Goal: Find specific page/section: Find specific page/section

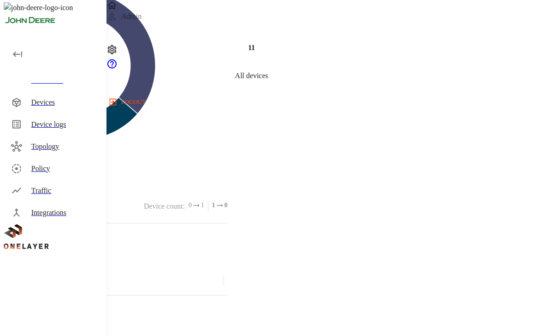
scroll to position [418, 0]
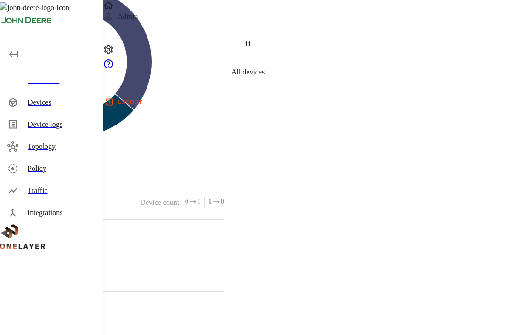
click at [29, 253] on icon at bounding box center [58, 291] width 117 height 77
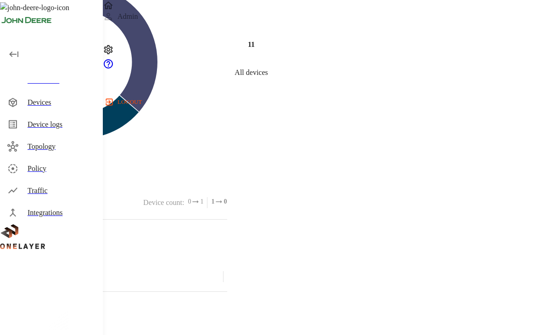
click at [48, 97] on div "Devices" at bounding box center [62, 102] width 68 height 11
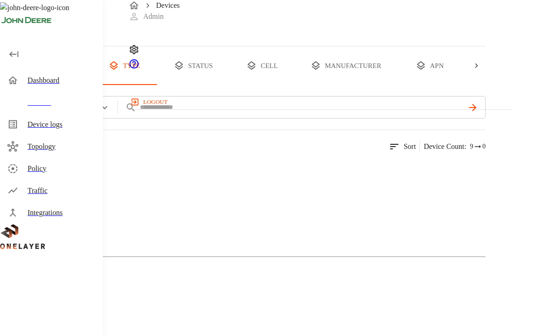
click at [90, 85] on button "all devices" at bounding box center [54, 65] width 72 height 39
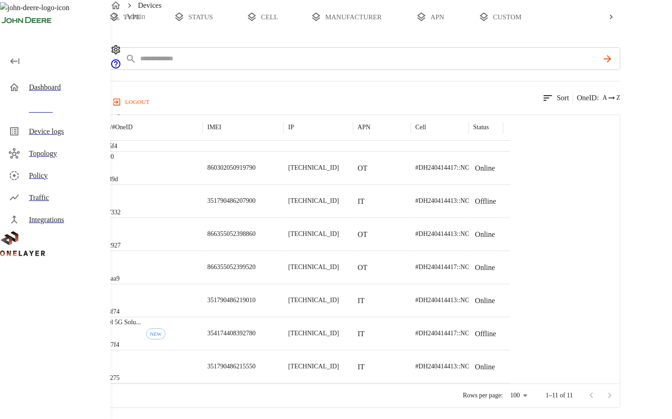
drag, startPoint x: 51, startPoint y: 307, endPoint x: 27, endPoint y: 311, distance: 24.6
click at [51, 307] on icon at bounding box center [58, 337] width 117 height 154
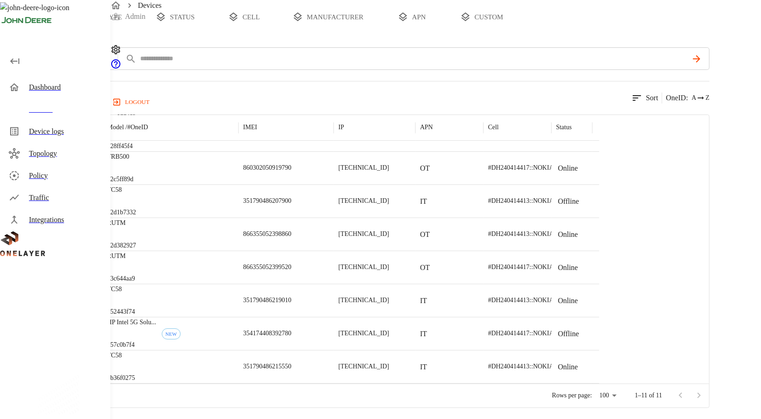
click at [8, 260] on icon at bounding box center [58, 337] width 117 height 154
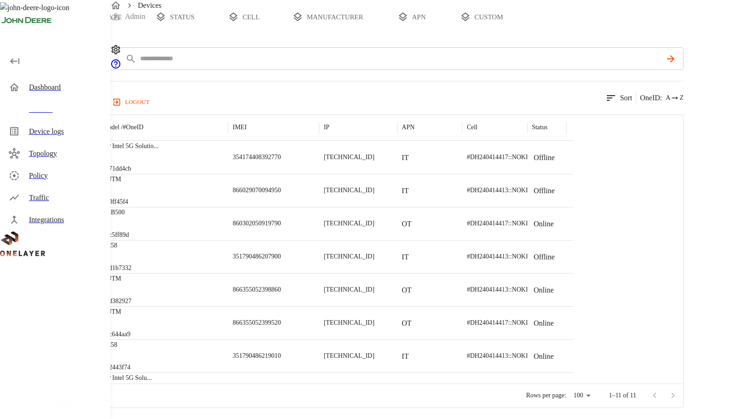
drag, startPoint x: 702, startPoint y: 397, endPoint x: 678, endPoint y: 398, distance: 24.4
click at [537, 334] on div at bounding box center [663, 395] width 37 height 18
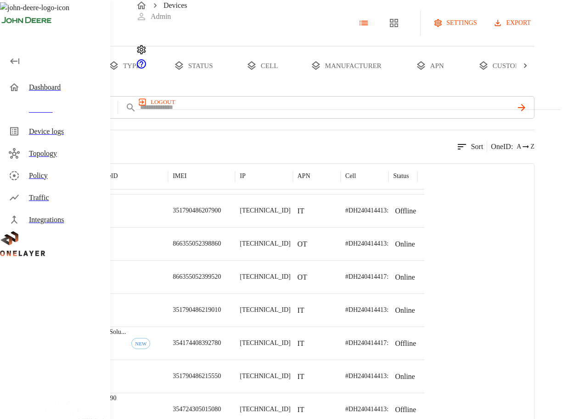
scroll to position [109, 0]
